Goal: Transaction & Acquisition: Purchase product/service

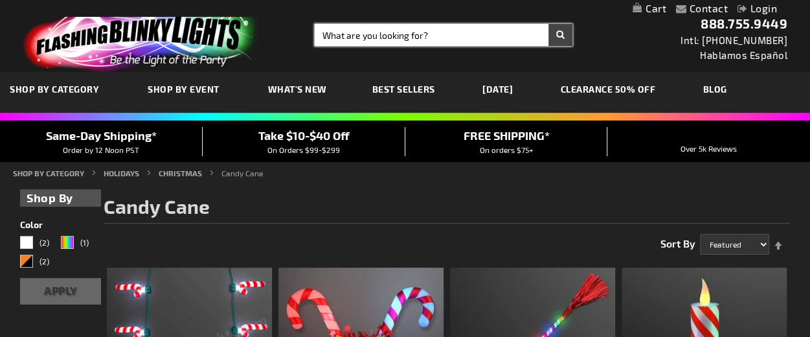
click at [358, 39] on input "Search" at bounding box center [444, 35] width 258 height 22
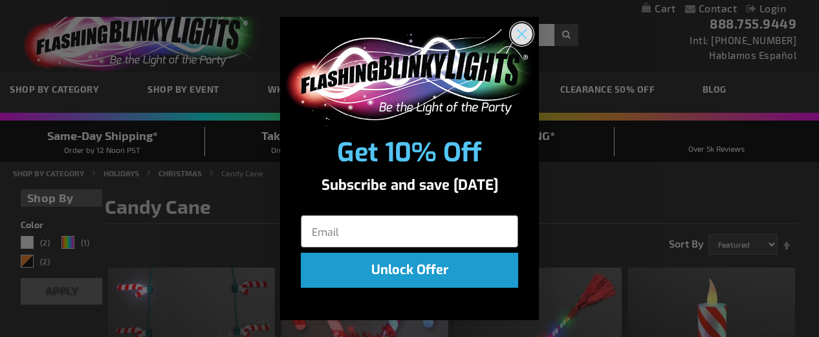
click at [523, 36] on circle "Close dialog" at bounding box center [521, 33] width 21 height 21
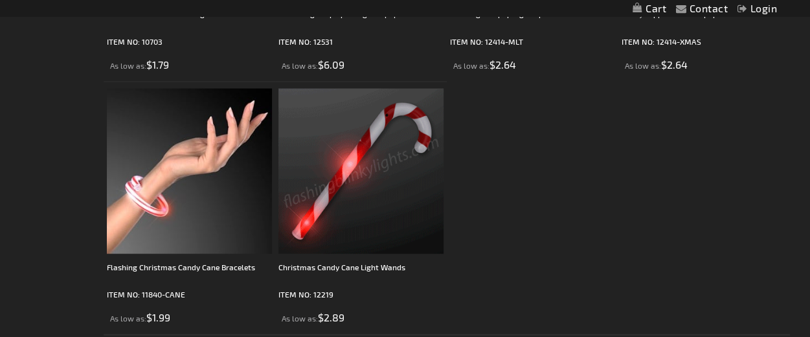
scroll to position [1191, 0]
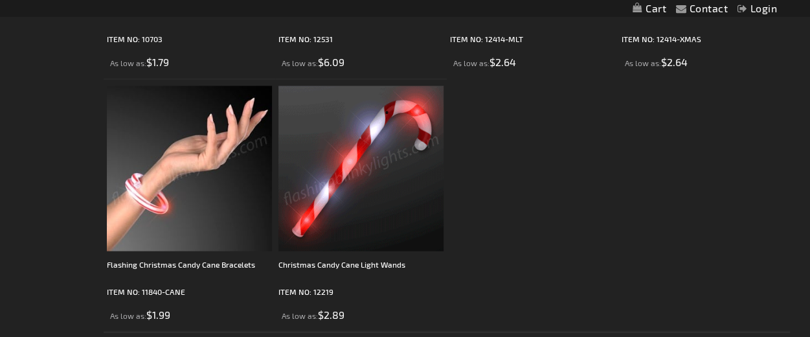
click at [158, 159] on img at bounding box center [189, 167] width 165 height 165
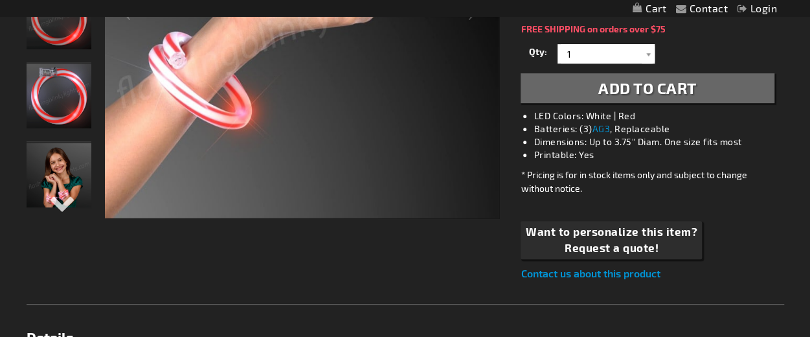
scroll to position [371, 0]
